Goal: Task Accomplishment & Management: Manage account settings

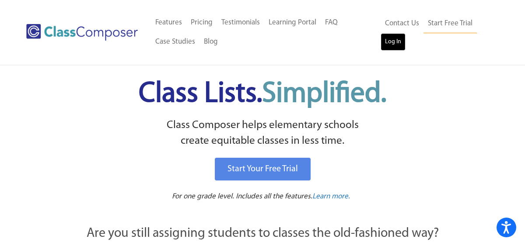
click at [389, 46] on link "Log In" at bounding box center [393, 42] width 25 height 18
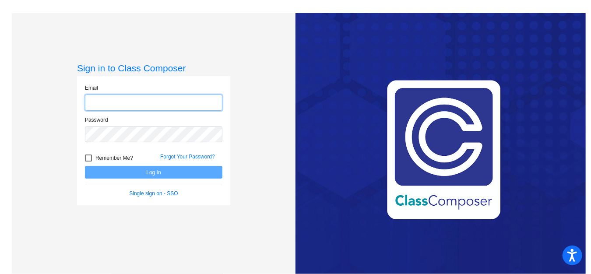
type input "[EMAIL_ADDRESS][DOMAIN_NAME]"
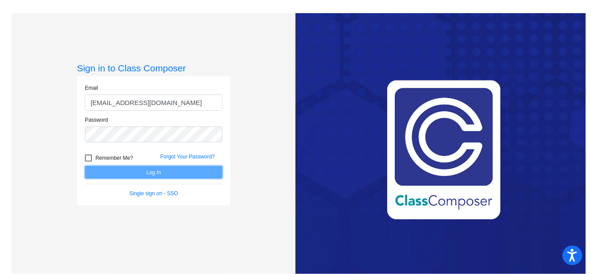
click at [175, 169] on button "Log In" at bounding box center [153, 172] width 137 height 13
